Goal: Task Accomplishment & Management: Complete application form

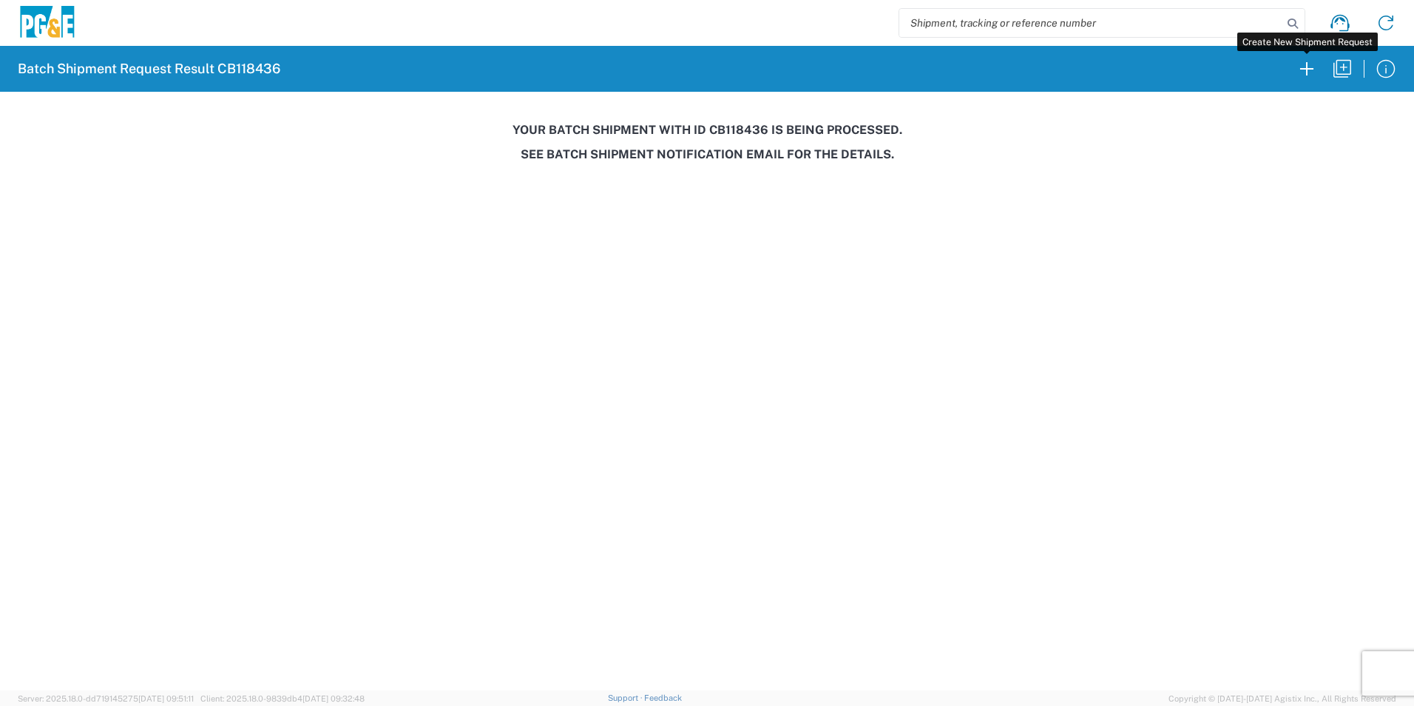
click at [1303, 63] on icon "button" at bounding box center [1307, 69] width 24 height 24
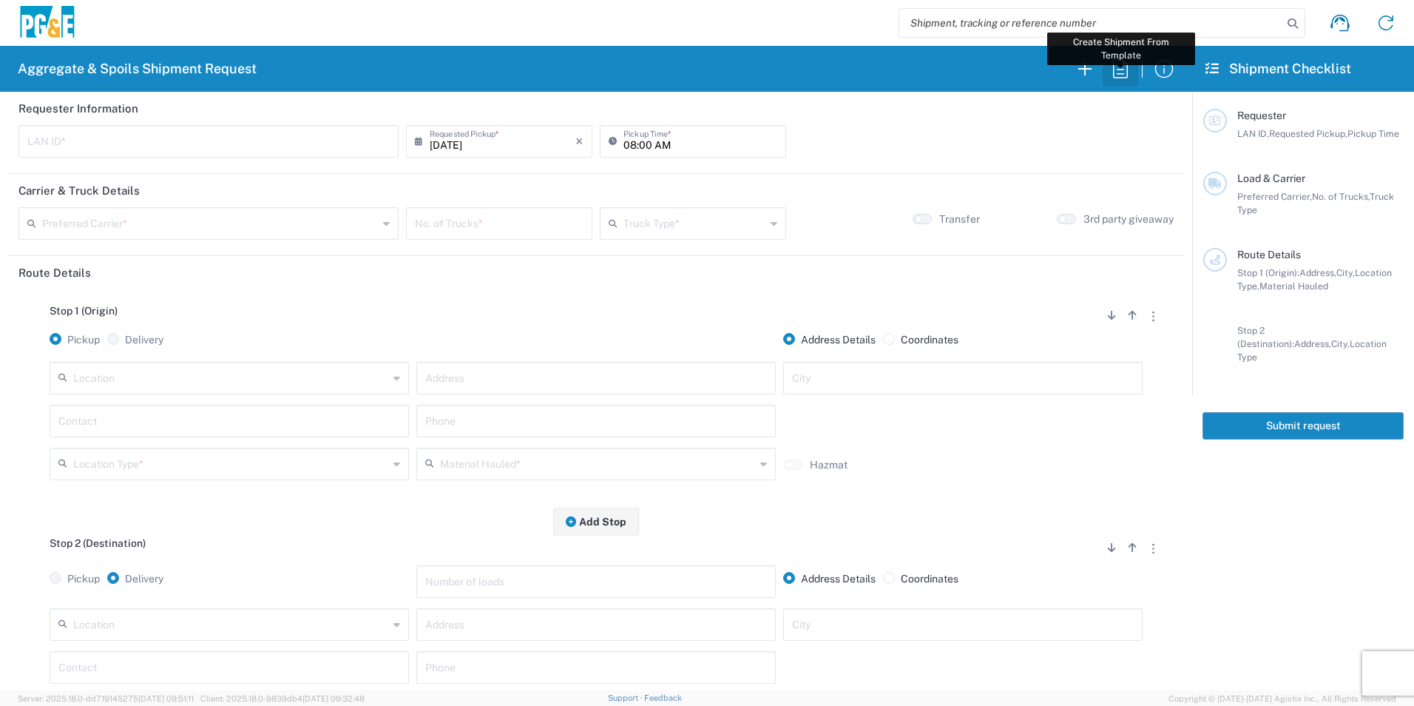
click at [1125, 67] on icon "button" at bounding box center [1121, 69] width 24 height 24
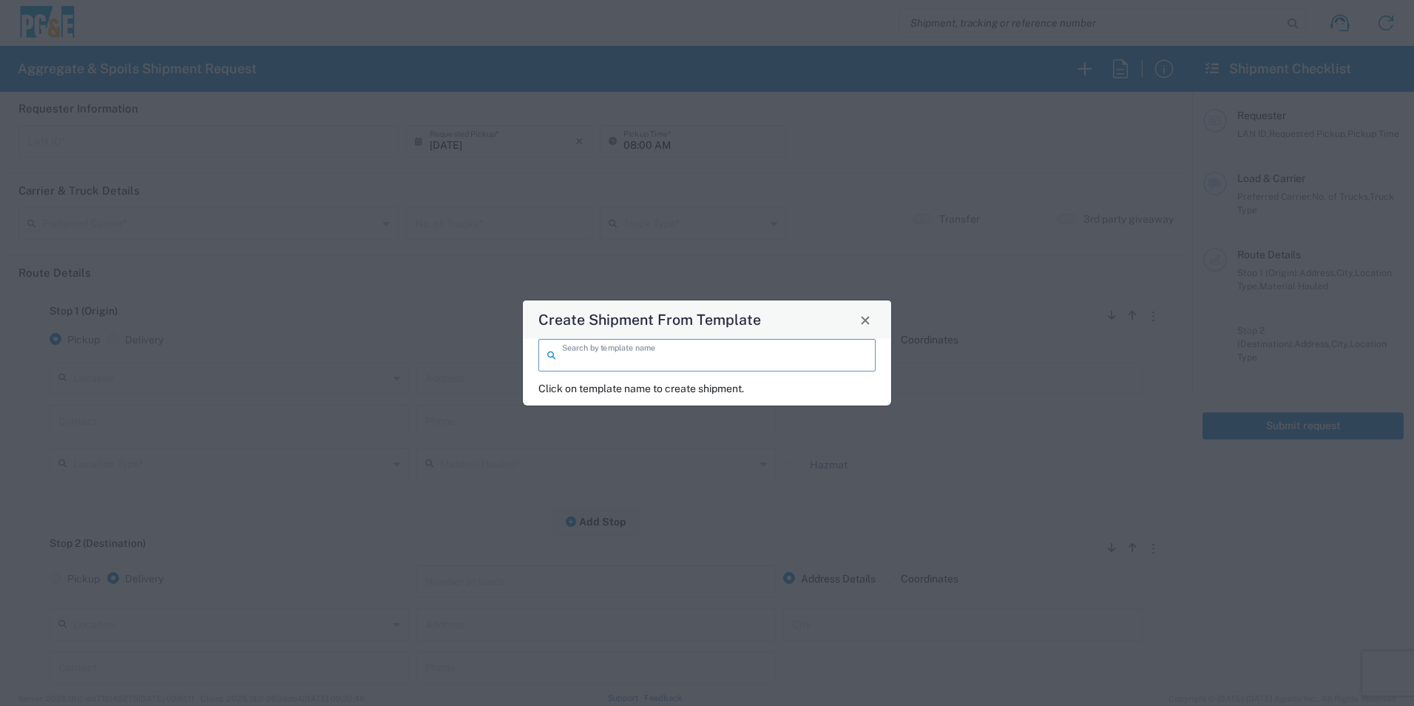
click at [715, 360] on input "search" at bounding box center [714, 354] width 305 height 26
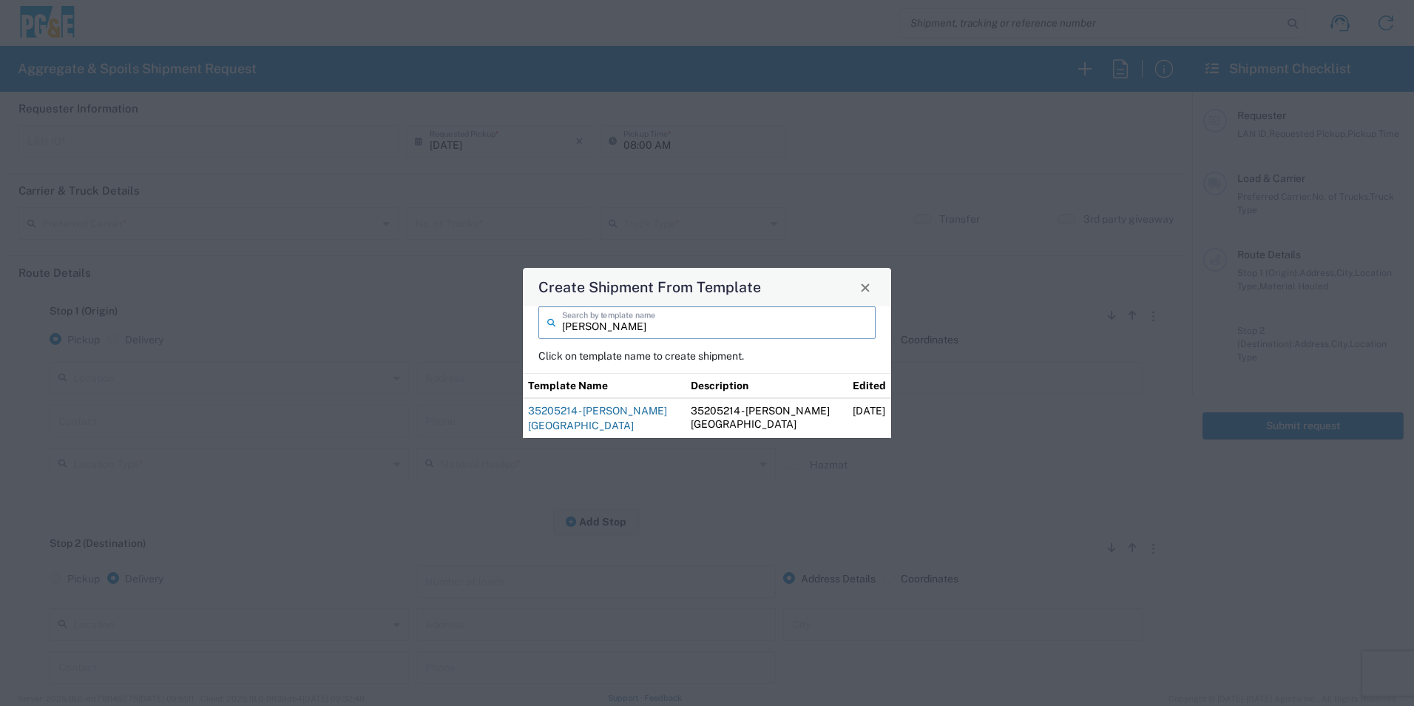
type input "[PERSON_NAME]"
click at [627, 411] on link "35205214 - [PERSON_NAME][GEOGRAPHIC_DATA]" at bounding box center [597, 418] width 139 height 27
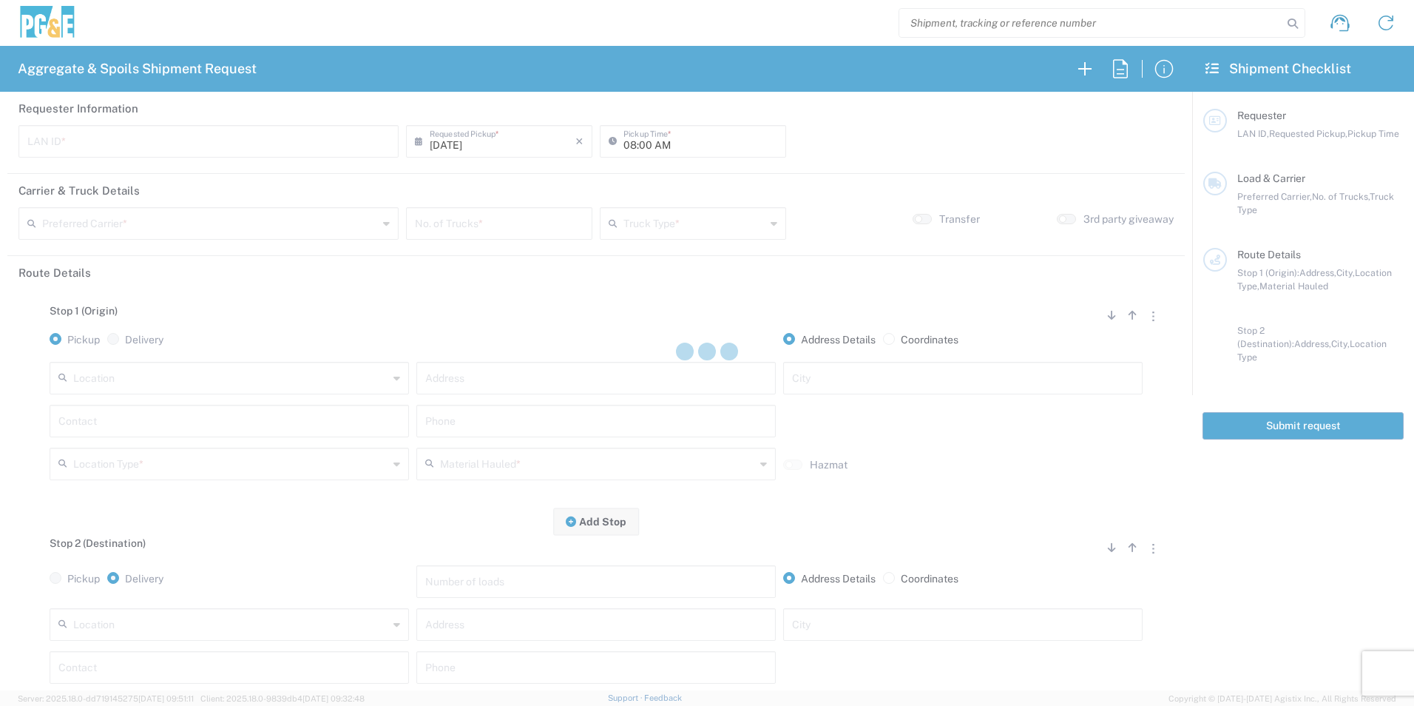
type input "RXIN"
type input "101 Trucking"
type input "20 Yard Dump Truck"
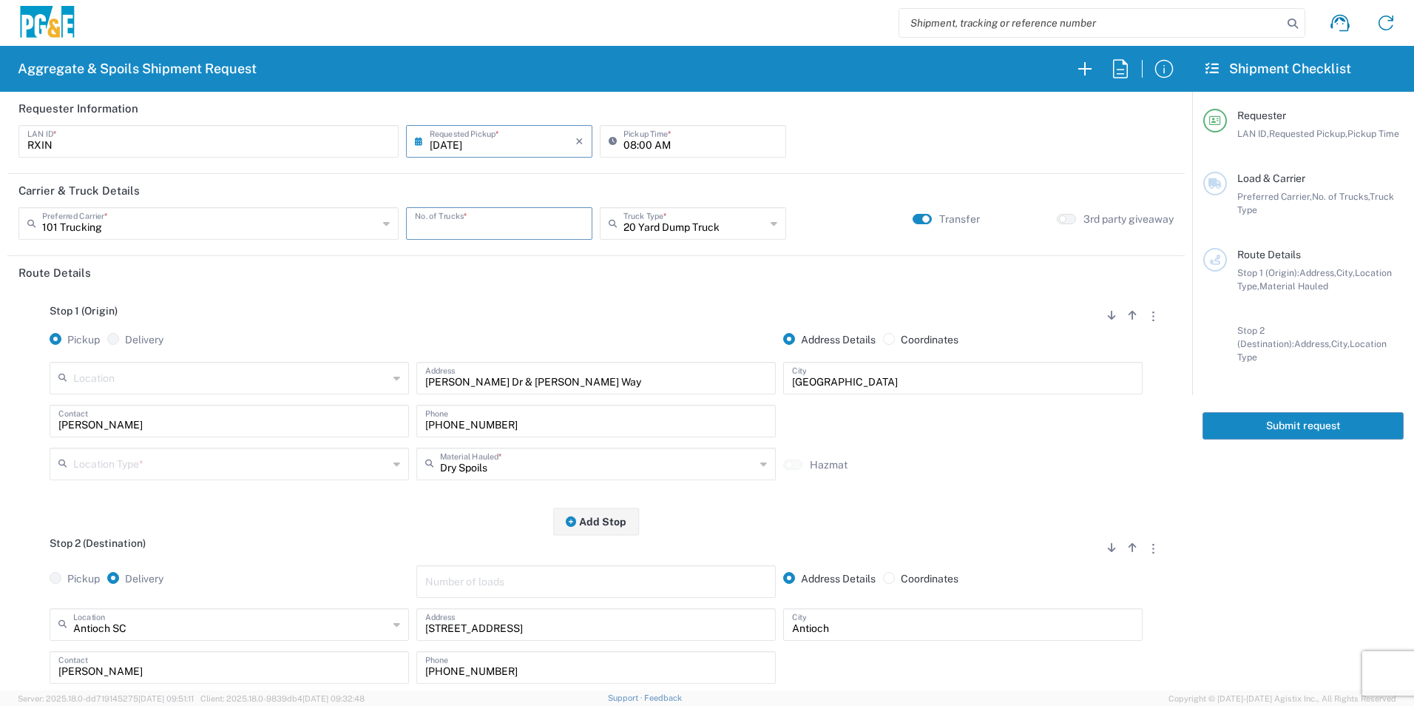
click at [466, 214] on input "number" at bounding box center [499, 222] width 169 height 26
type input "6"
click at [700, 224] on input "text" at bounding box center [695, 222] width 142 height 26
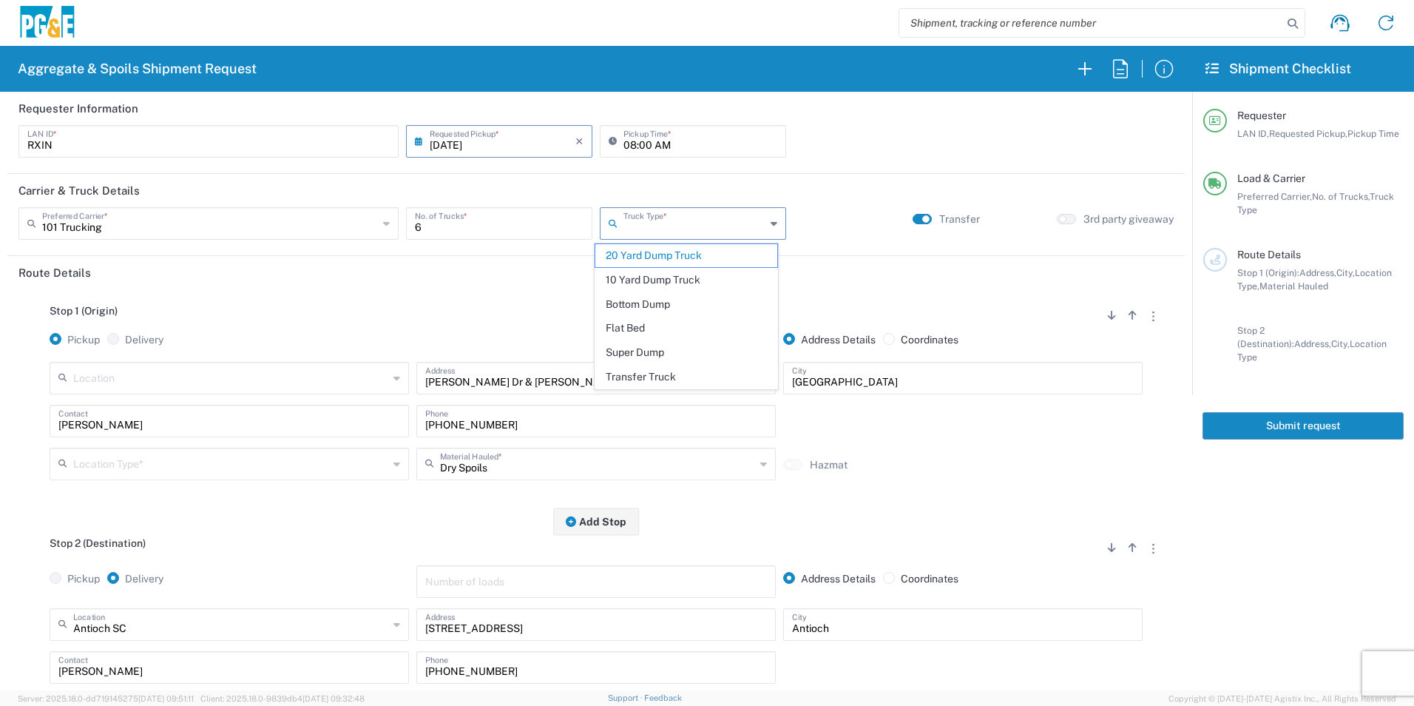
click at [644, 348] on span "Super Dump" at bounding box center [686, 352] width 181 height 23
type input "Super Dump"
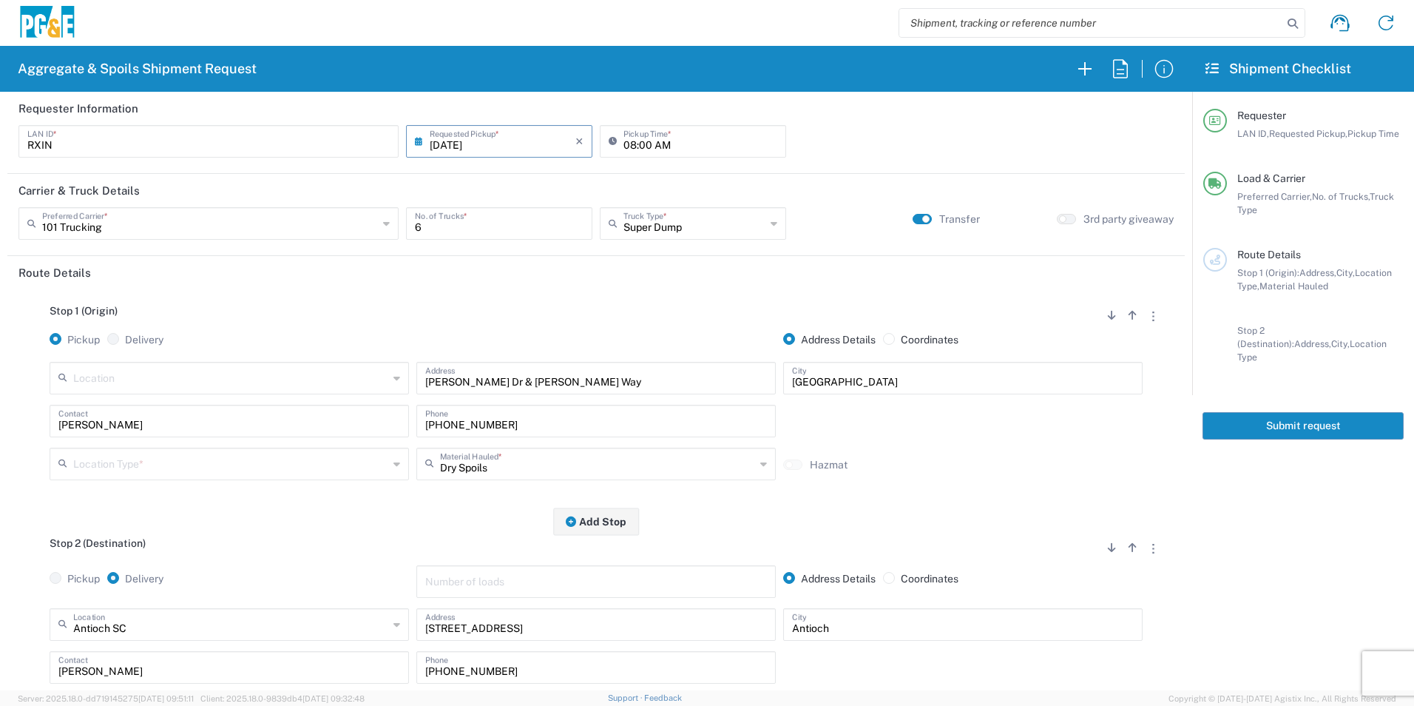
click at [236, 462] on input "text" at bounding box center [230, 463] width 315 height 26
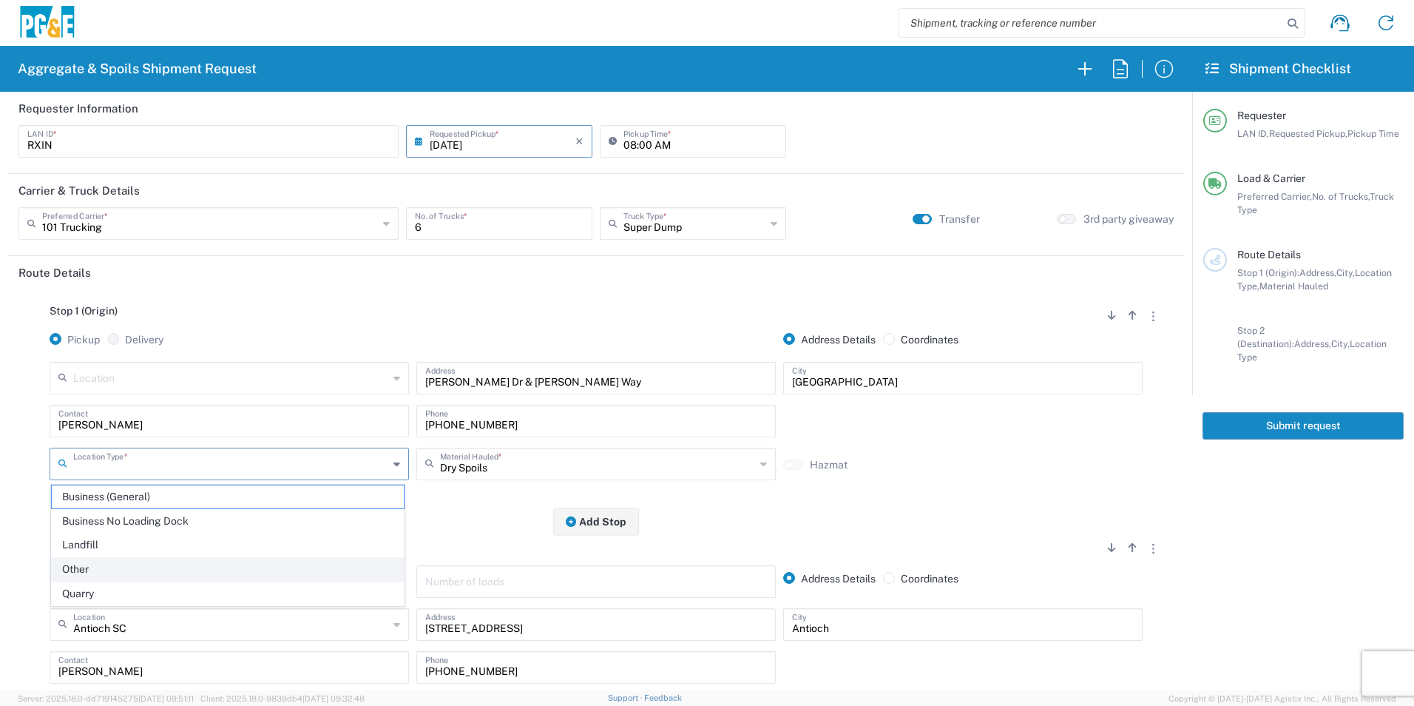
click at [163, 568] on span "Other" at bounding box center [228, 569] width 352 height 23
type input "Other"
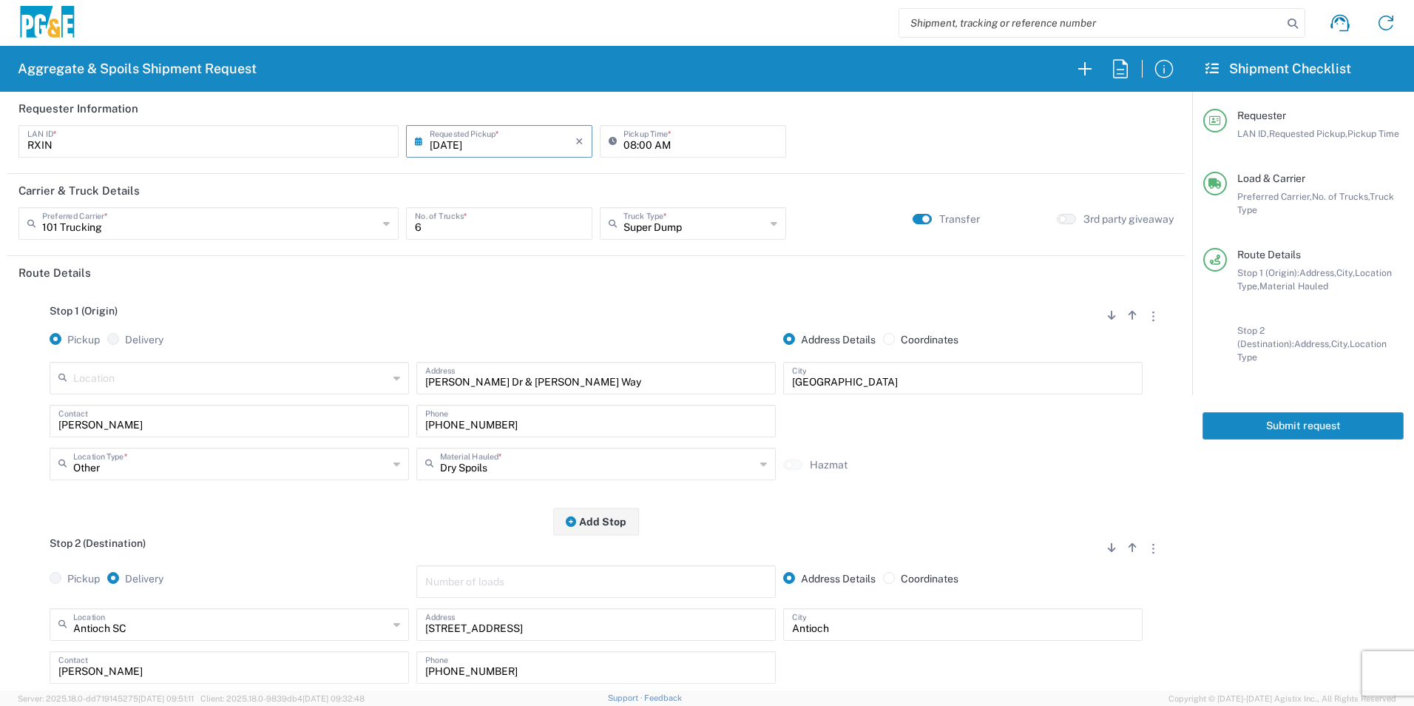
scroll to position [222, 0]
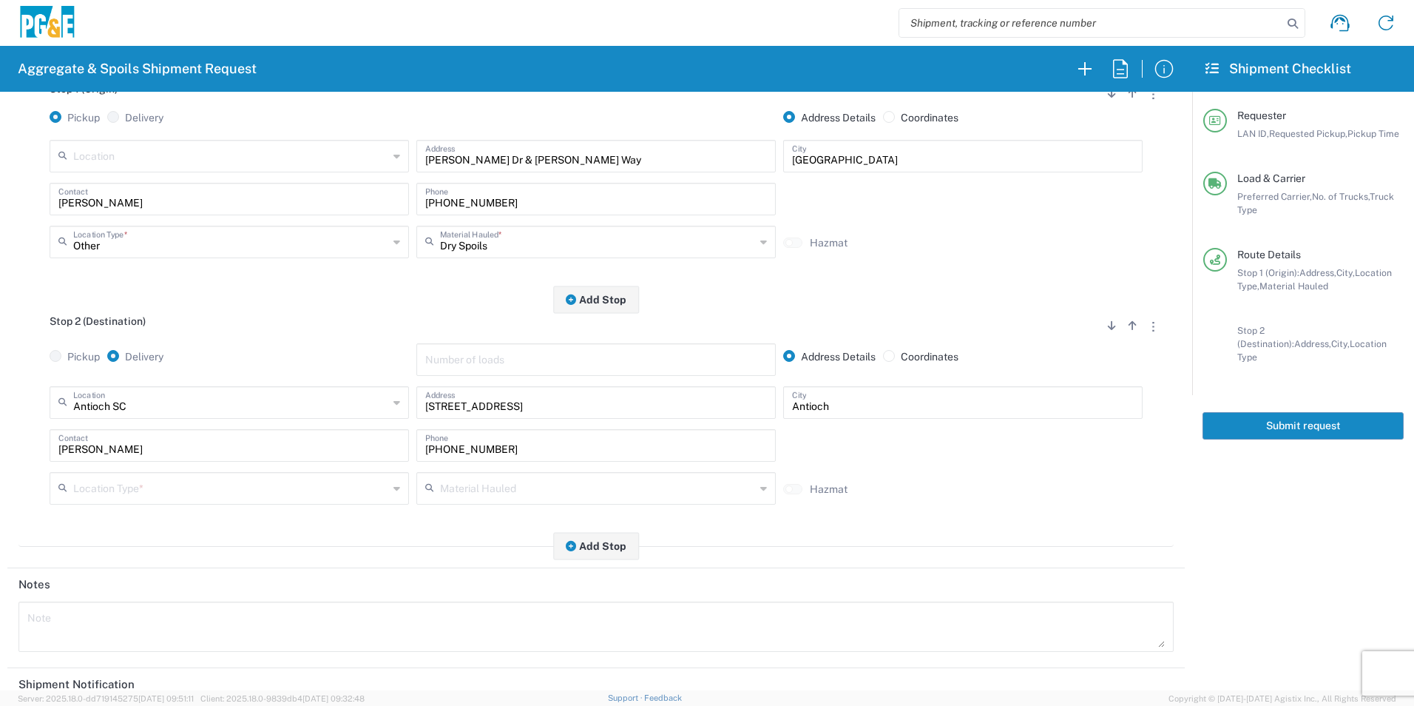
click at [109, 495] on input "text" at bounding box center [230, 487] width 315 height 26
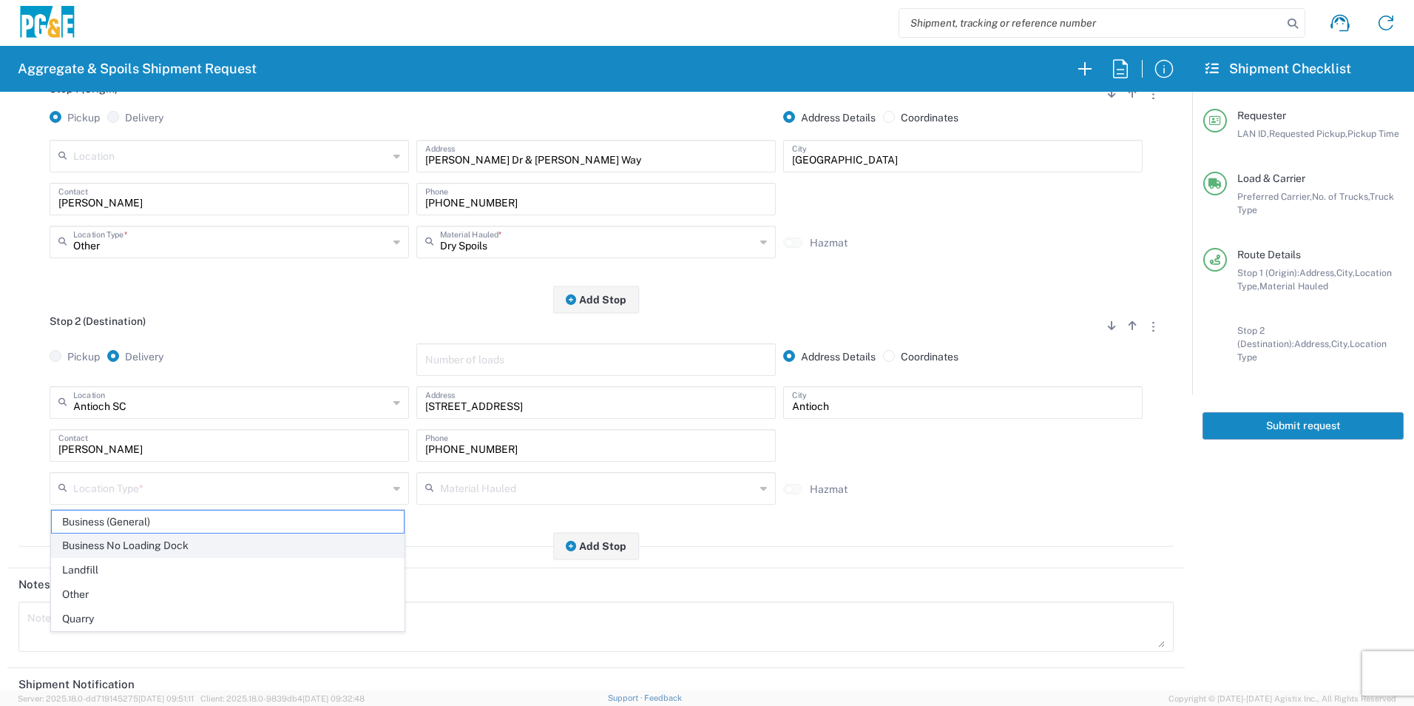
click at [111, 549] on span "Business No Loading Dock" at bounding box center [228, 545] width 352 height 23
type input "Business No Loading Dock"
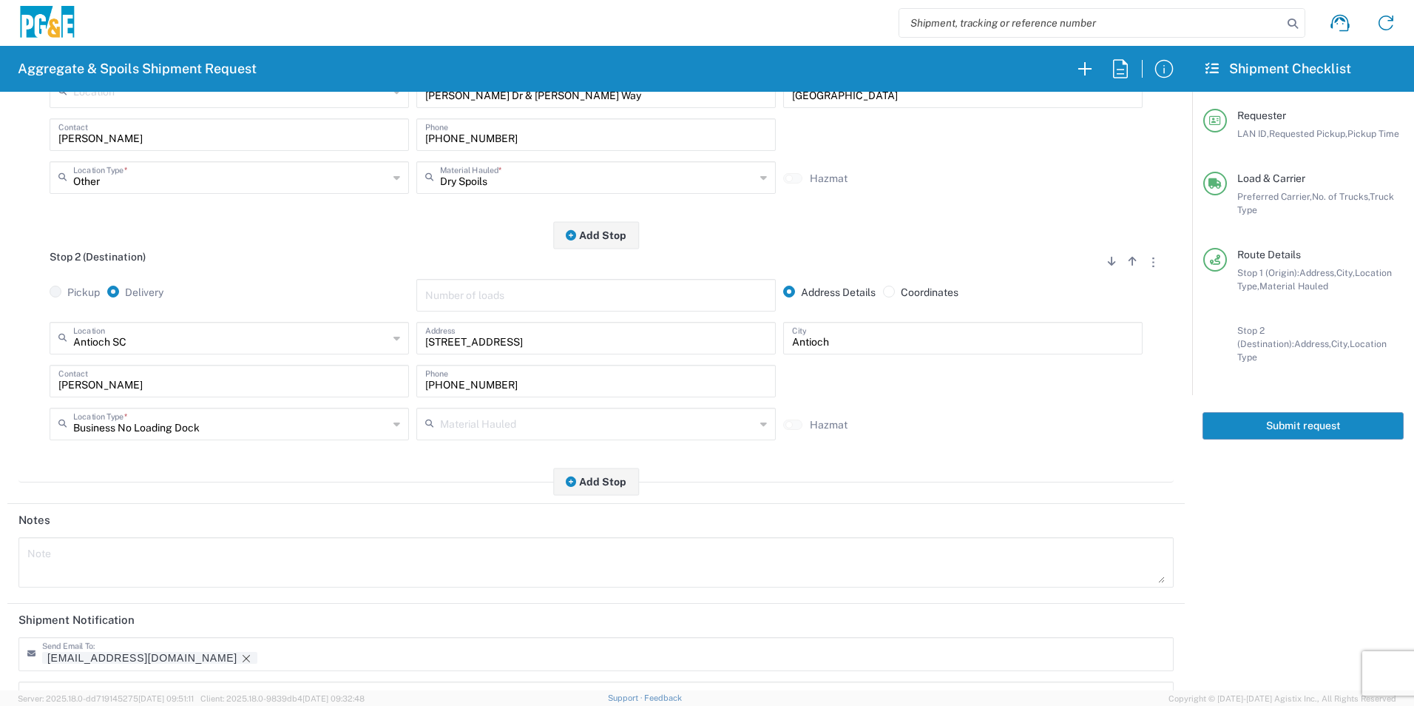
scroll to position [428, 0]
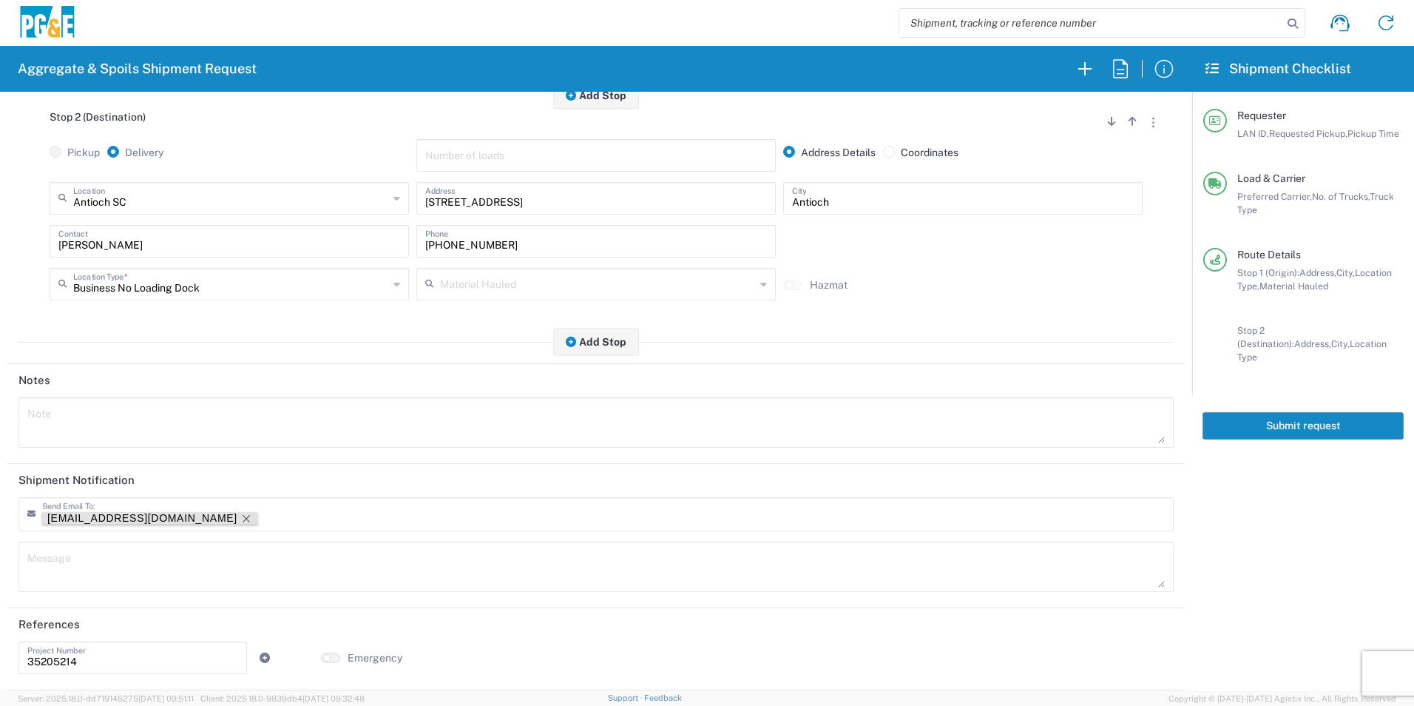
click at [240, 518] on icon "Remove tag" at bounding box center [246, 519] width 12 height 12
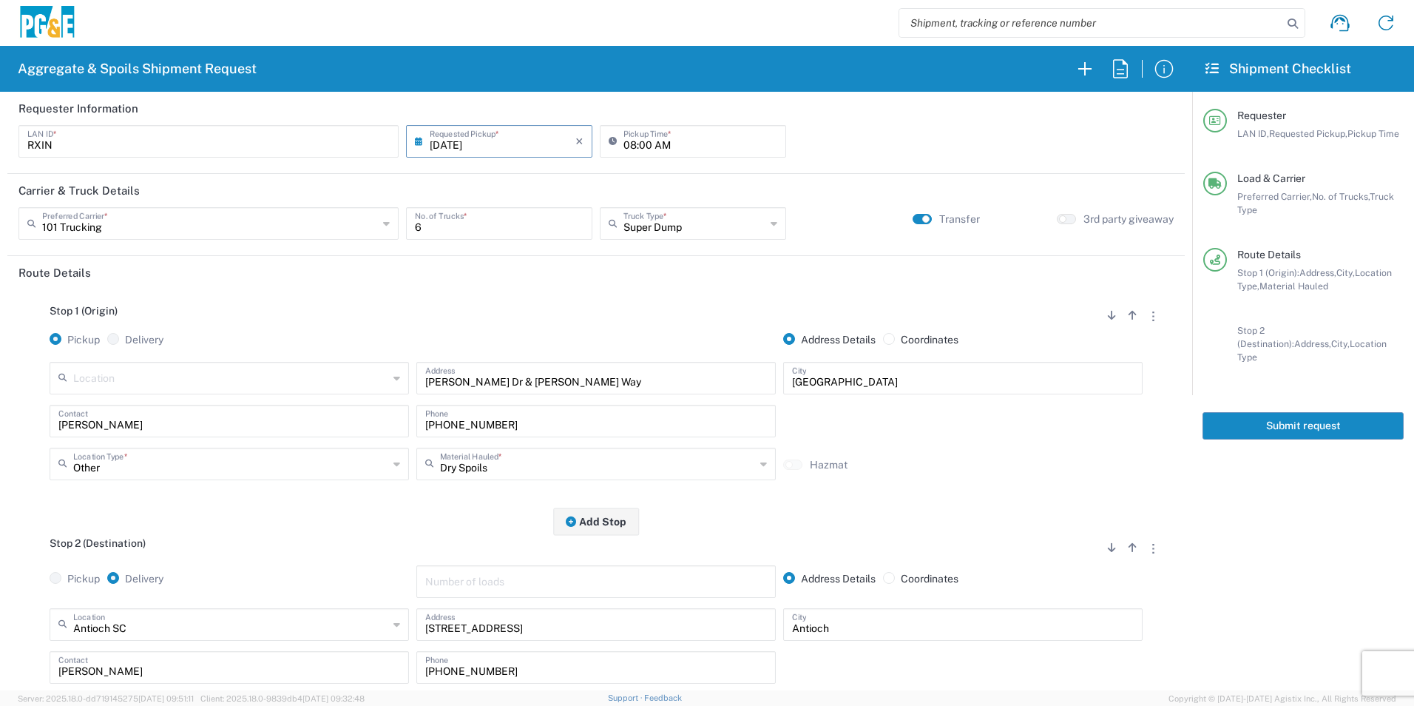
click at [1227, 416] on button "Submit request" at bounding box center [1303, 425] width 201 height 27
